Goal: Task Accomplishment & Management: Use online tool/utility

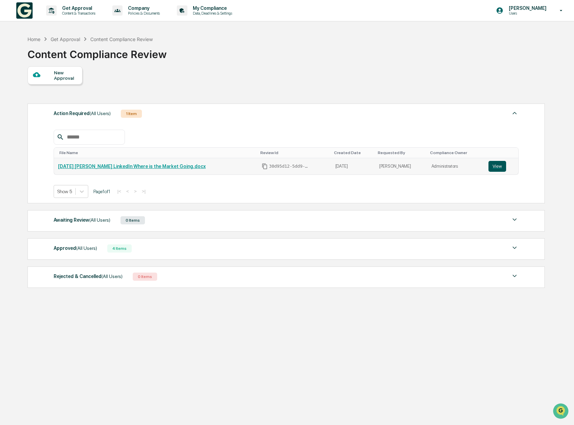
click at [497, 167] on button "View" at bounding box center [497, 166] width 18 height 11
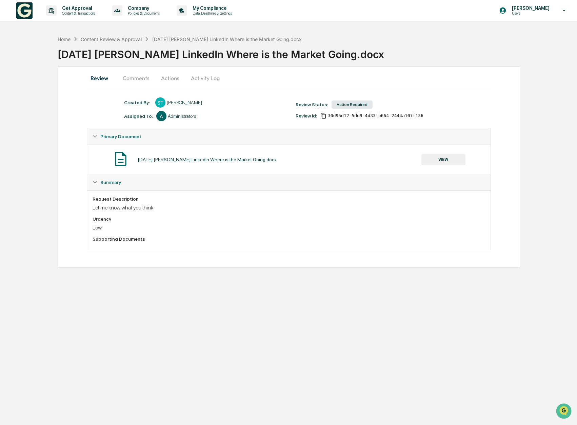
click at [456, 161] on button "VIEW" at bounding box center [444, 160] width 44 height 12
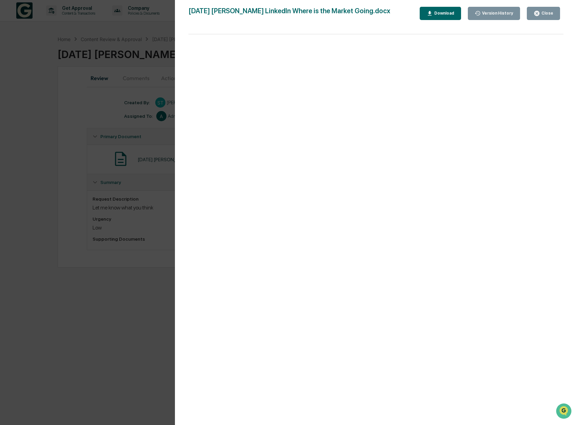
click at [551, 11] on div "Close" at bounding box center [546, 13] width 13 height 5
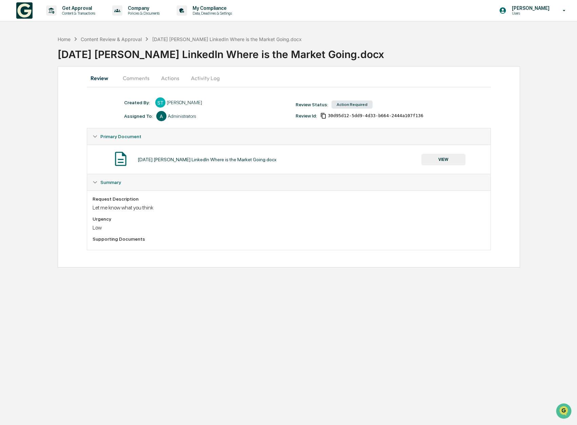
click at [143, 80] on button "Comments" at bounding box center [136, 78] width 38 height 16
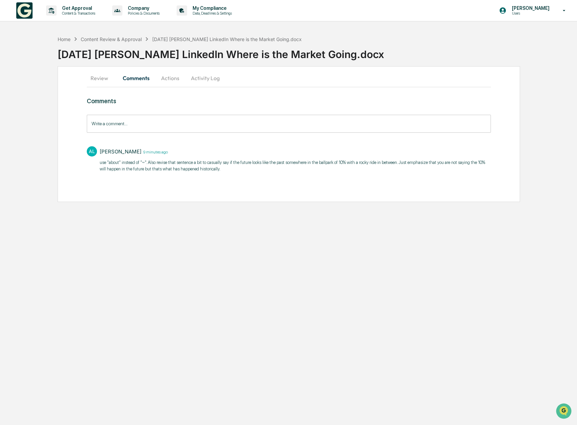
click at [254, 164] on p "use "about" instead of "~". ​Also revise that sentence a bit to casually say if…" at bounding box center [295, 165] width 391 height 13
drag, startPoint x: 248, startPoint y: 161, endPoint x: 440, endPoint y: 163, distance: 191.6
click at [440, 163] on p "use "about" instead of "~". ​Also revise that sentence a bit to casually say if…" at bounding box center [295, 165] width 391 height 13
copy p "if the future looks like the past somewhere in the ballpark of 10% with a rocky…"
click at [108, 82] on button "Review" at bounding box center [102, 78] width 31 height 16
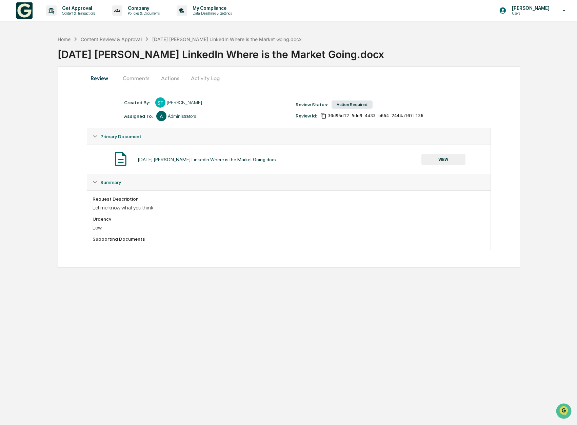
click at [108, 185] on div "Summary" at bounding box center [288, 182] width 403 height 16
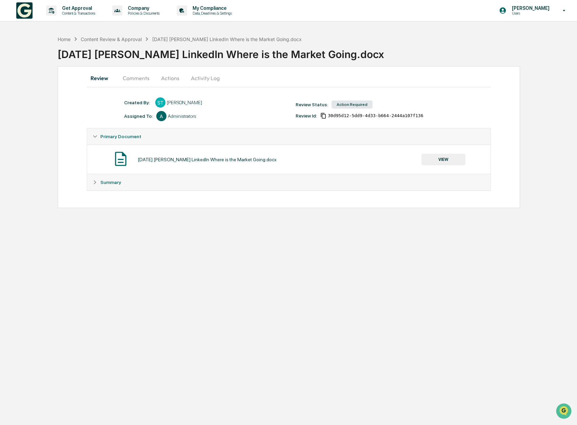
click at [108, 185] on div "Summary" at bounding box center [288, 182] width 403 height 16
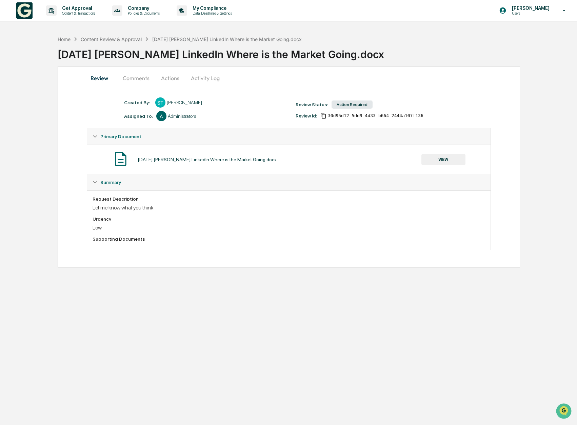
click at [111, 136] on span "Primary Document" at bounding box center [120, 136] width 41 height 5
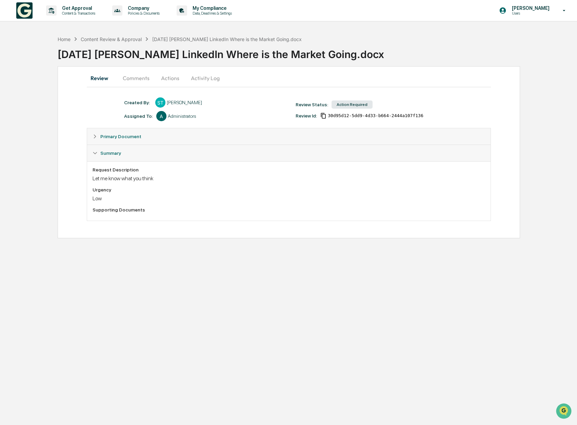
click at [176, 75] on button "Actions" at bounding box center [170, 78] width 31 height 16
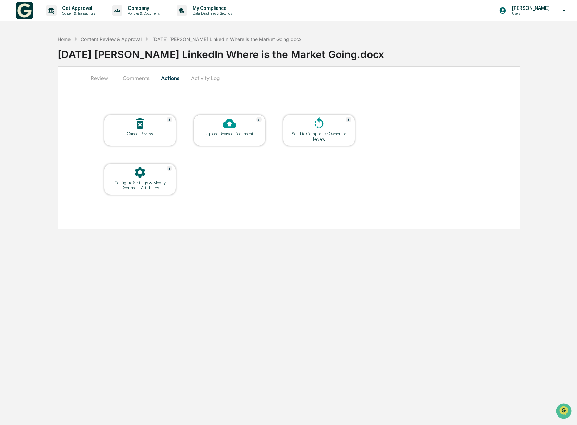
click at [234, 138] on div "Upload Revised Document" at bounding box center [230, 130] width 72 height 31
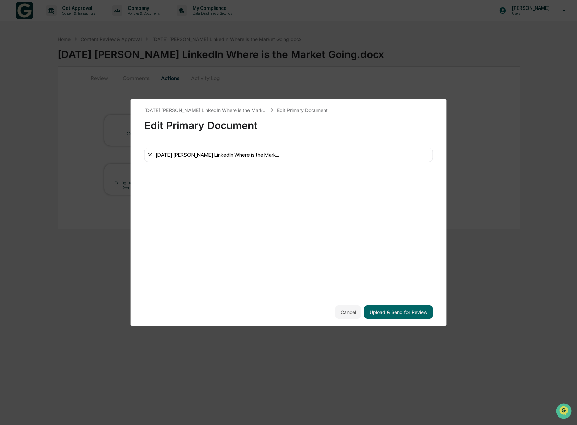
click at [151, 154] on icon at bounding box center [150, 154] width 5 height 5
click at [398, 309] on button "Upload & Send for Review" at bounding box center [398, 312] width 69 height 14
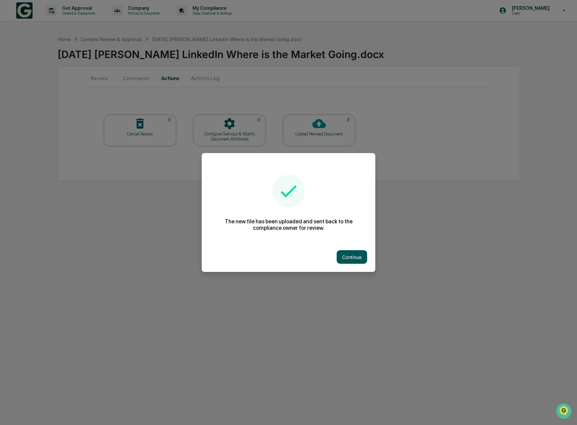
click at [353, 257] on button "Continue" at bounding box center [352, 257] width 31 height 14
